Goal: Information Seeking & Learning: Learn about a topic

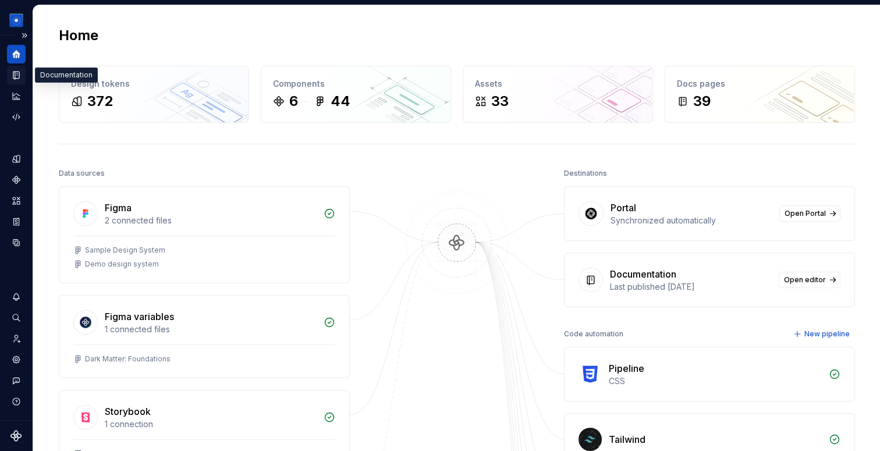
click at [15, 71] on icon "Documentation" at bounding box center [16, 75] width 10 height 10
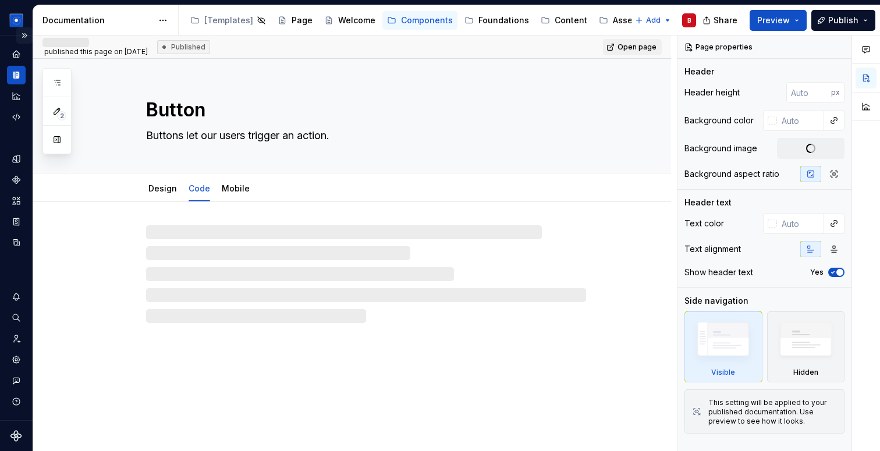
click at [28, 34] on button "Expand sidebar" at bounding box center [24, 35] width 16 height 16
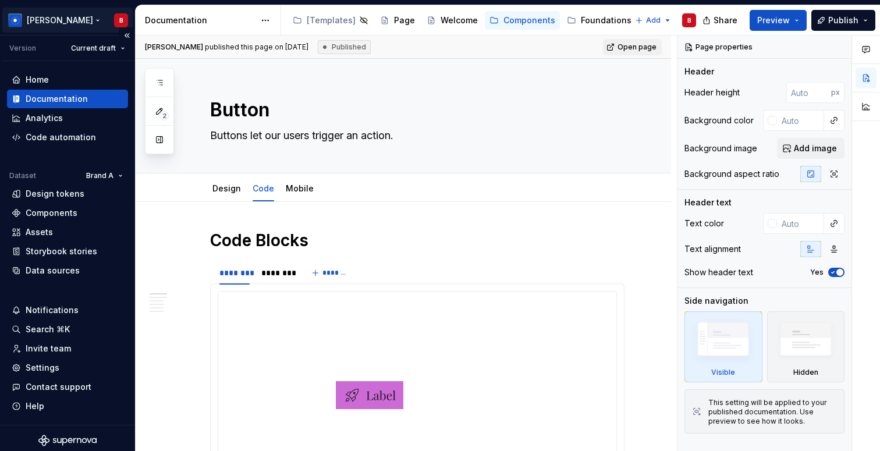
click at [36, 20] on html "[PERSON_NAME] Version Current draft Home Documentation Analytics Code automatio…" at bounding box center [440, 225] width 880 height 451
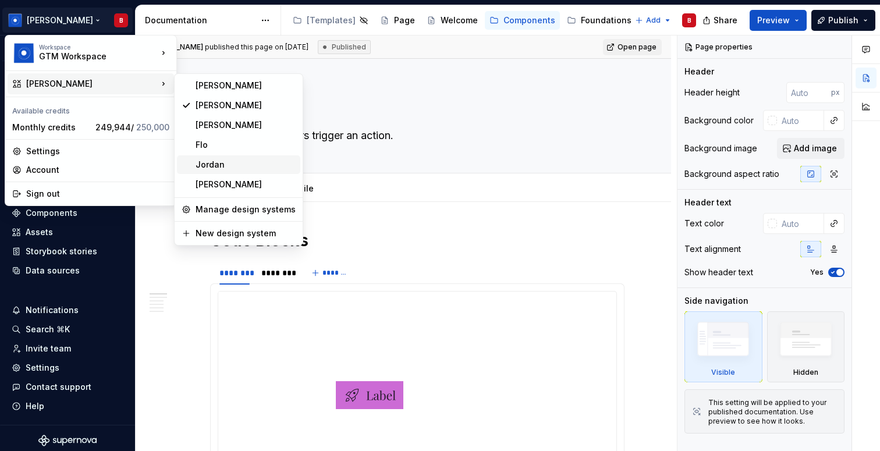
click at [221, 166] on div "Jordan" at bounding box center [246, 165] width 100 height 12
type textarea "*"
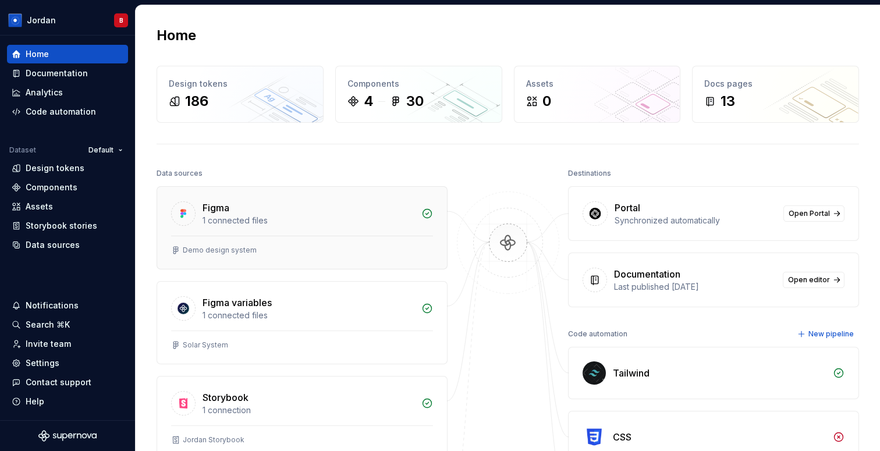
click at [240, 259] on div "Demo design system" at bounding box center [302, 252] width 290 height 33
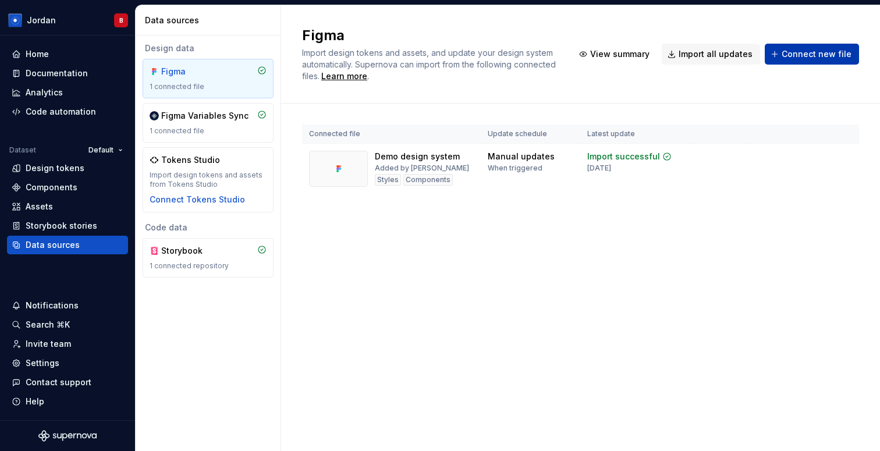
click at [797, 47] on button "Connect new file" at bounding box center [812, 54] width 94 height 21
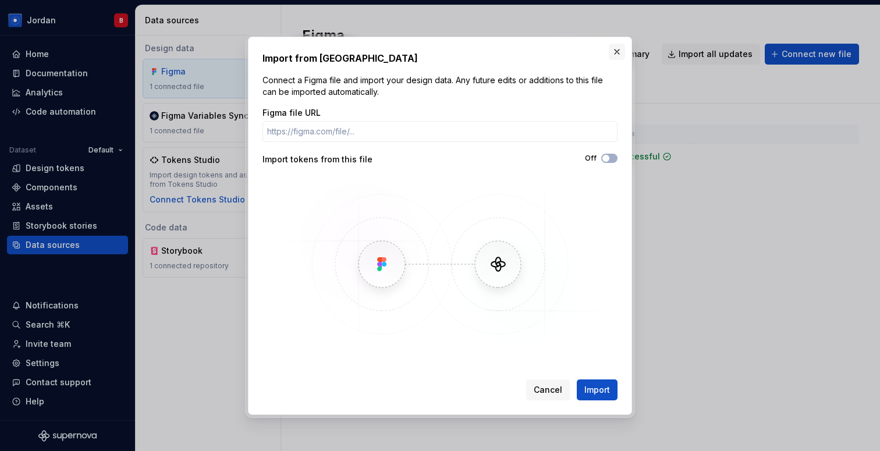
click at [610, 49] on button "button" at bounding box center [617, 52] width 16 height 16
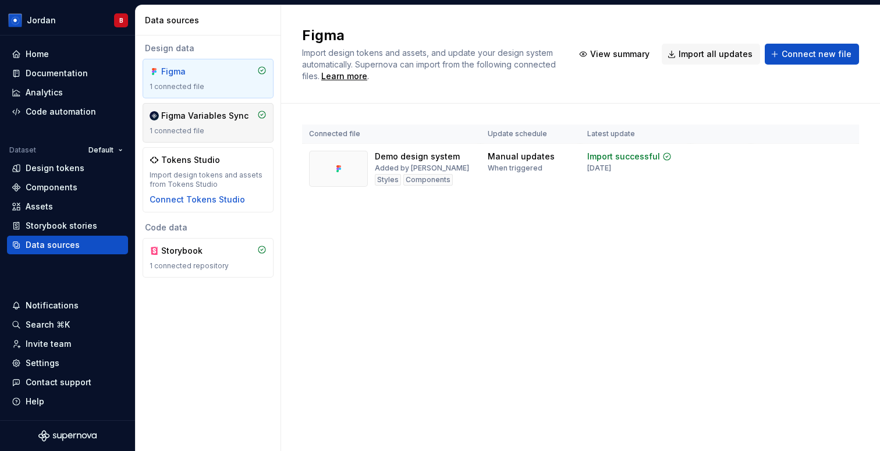
click at [152, 122] on div "Figma Variables Sync 1 connected file" at bounding box center [208, 123] width 117 height 26
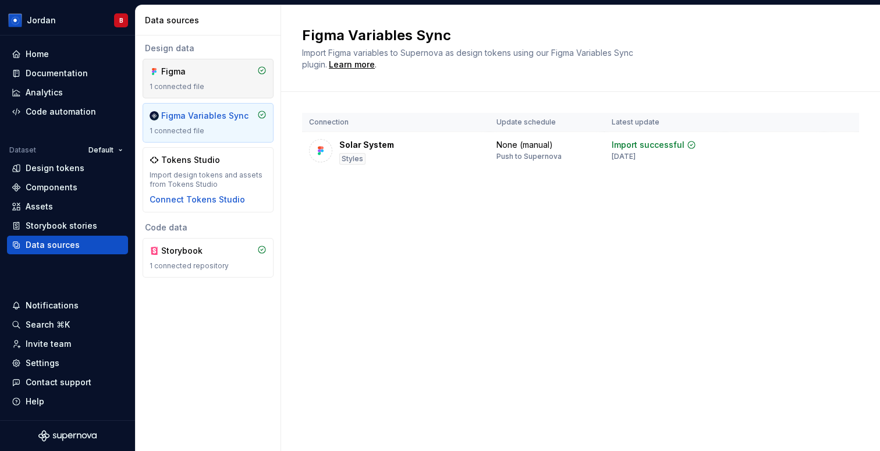
click at [189, 91] on div "1 connected file" at bounding box center [208, 86] width 117 height 9
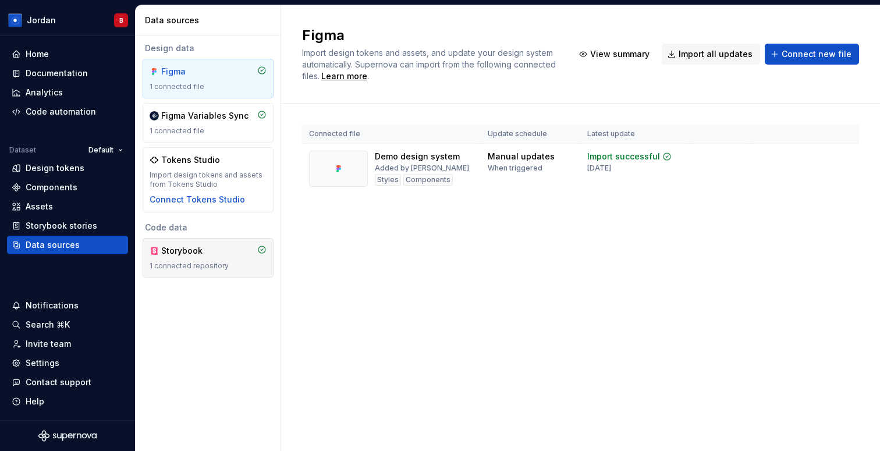
click at [174, 265] on div "1 connected repository" at bounding box center [208, 265] width 117 height 9
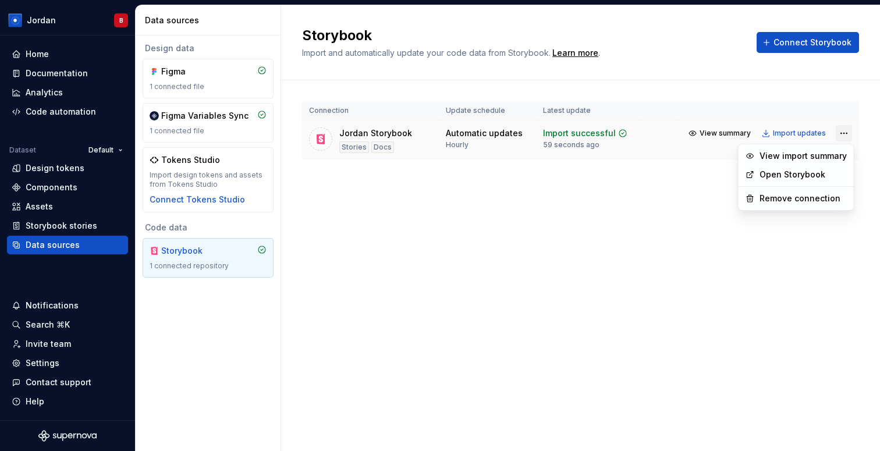
click at [843, 134] on html "Jordan B Home Documentation Analytics Code automation Dataset Default Design to…" at bounding box center [440, 225] width 880 height 451
click at [819, 173] on link "Open Storybook" at bounding box center [802, 175] width 87 height 12
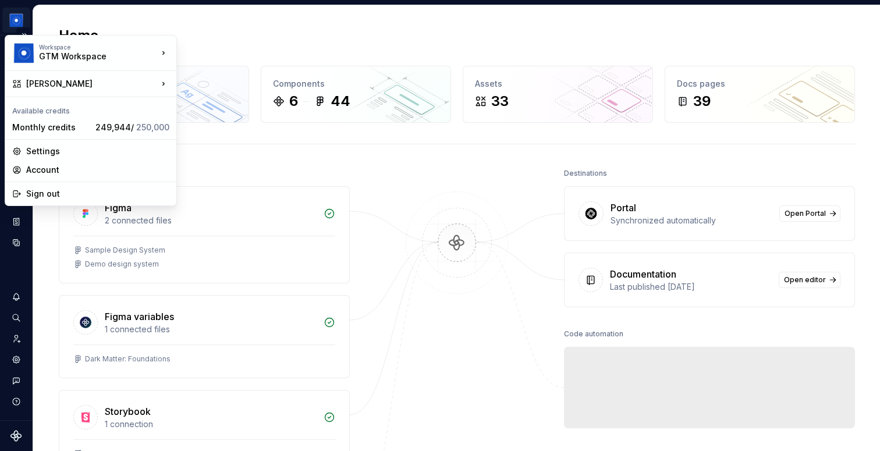
click at [13, 23] on html "Beatriz B Dataset Brand A Home Design tokens 372 Components 6 44 Assets 33 Docs…" at bounding box center [440, 225] width 880 height 451
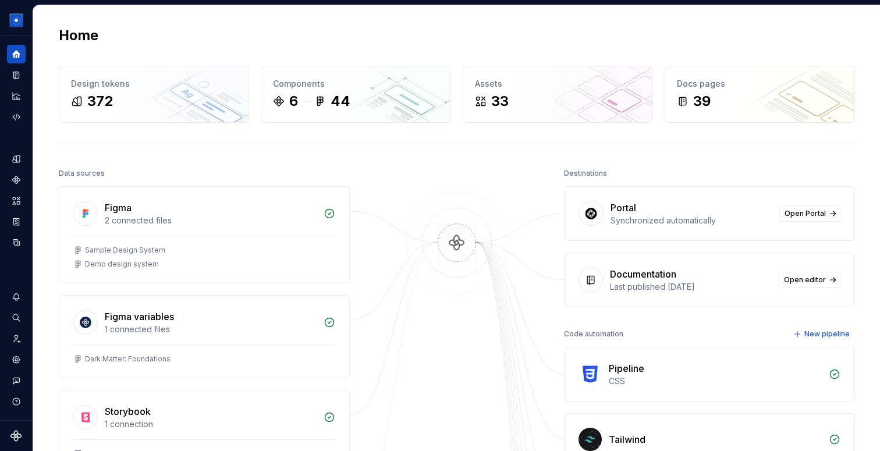
click at [245, 40] on html "Beatriz B Dataset Brand A Home Design tokens 372 Components 6 44 Assets 33 Docs…" at bounding box center [440, 225] width 880 height 451
click at [110, 265] on div "Demo design system" at bounding box center [122, 264] width 74 height 9
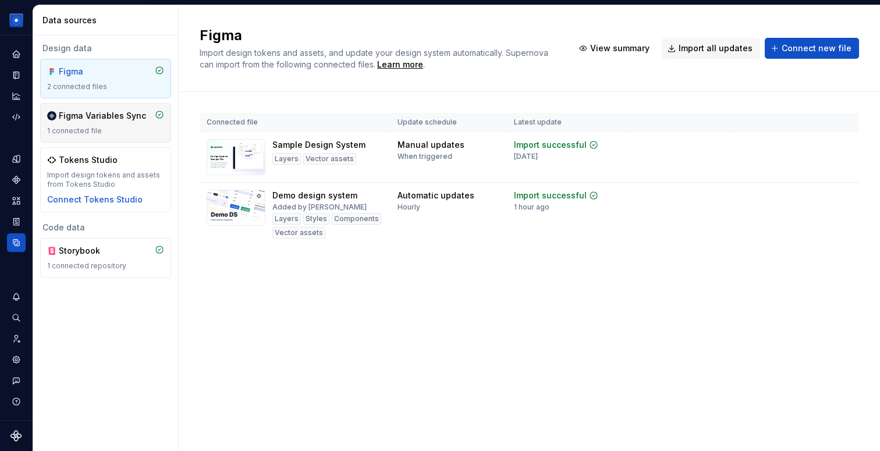
click at [119, 128] on div "1 connected file" at bounding box center [105, 130] width 117 height 9
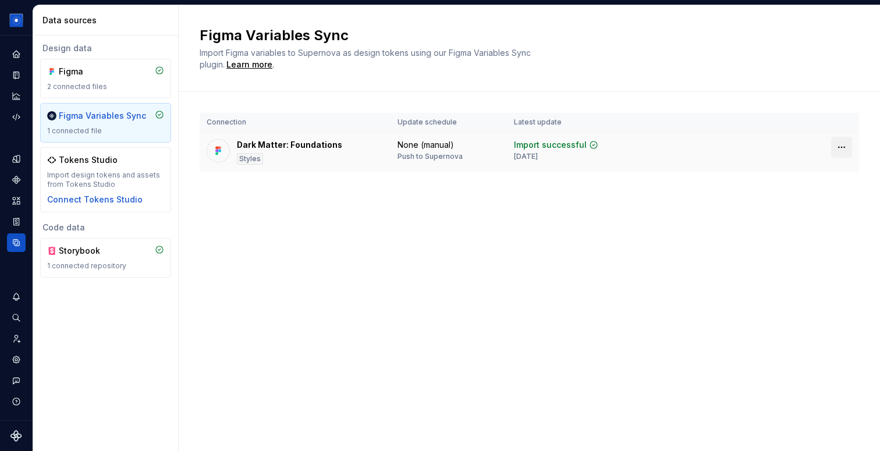
click at [836, 148] on html "Beatriz B Dataset Brand A Data sources Design data Figma 2 connected files Figm…" at bounding box center [440, 225] width 880 height 451
click at [687, 162] on html "Beatriz B Dataset Brand A Data sources Design data Figma 2 connected files Figm…" at bounding box center [440, 225] width 880 height 451
click at [301, 151] on div "Dark Matter: Foundations Styles" at bounding box center [289, 152] width 105 height 26
click at [73, 73] on div "Figma" at bounding box center [87, 72] width 56 height 12
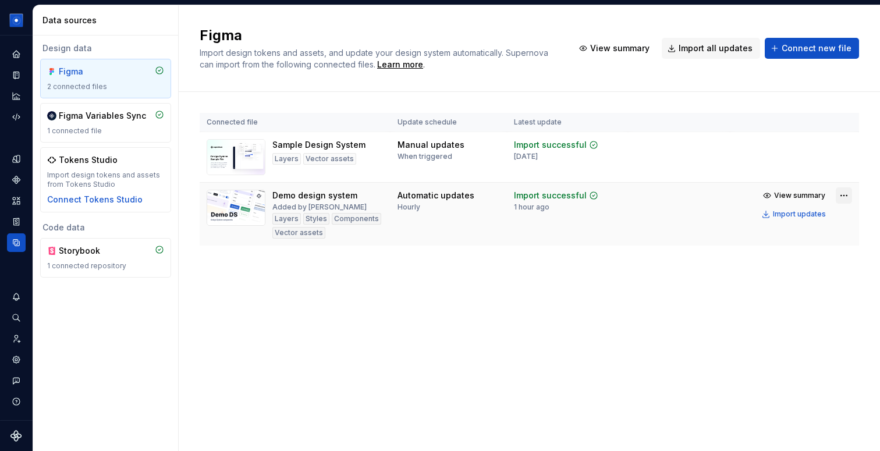
click at [846, 194] on html "Beatriz B Dataset Brand A Data sources Design data Figma 2 connected files Figm…" at bounding box center [440, 225] width 880 height 451
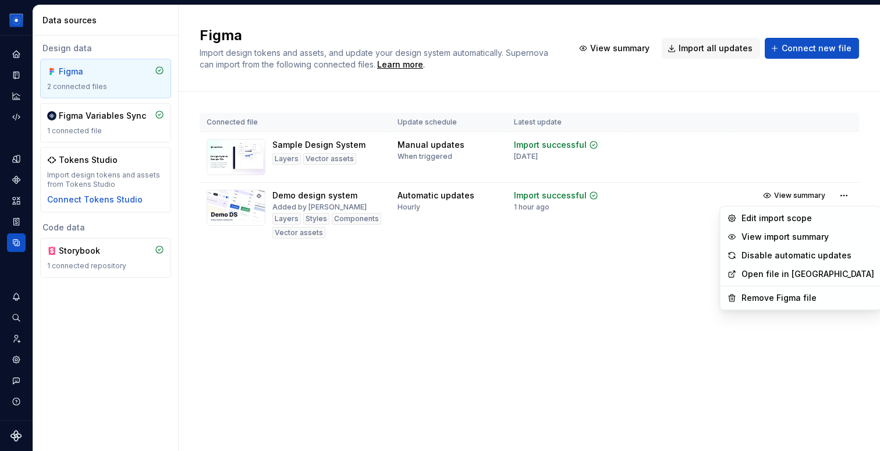
click at [805, 275] on link "Open file in Figma" at bounding box center [807, 274] width 133 height 12
